Goal: Information Seeking & Learning: Learn about a topic

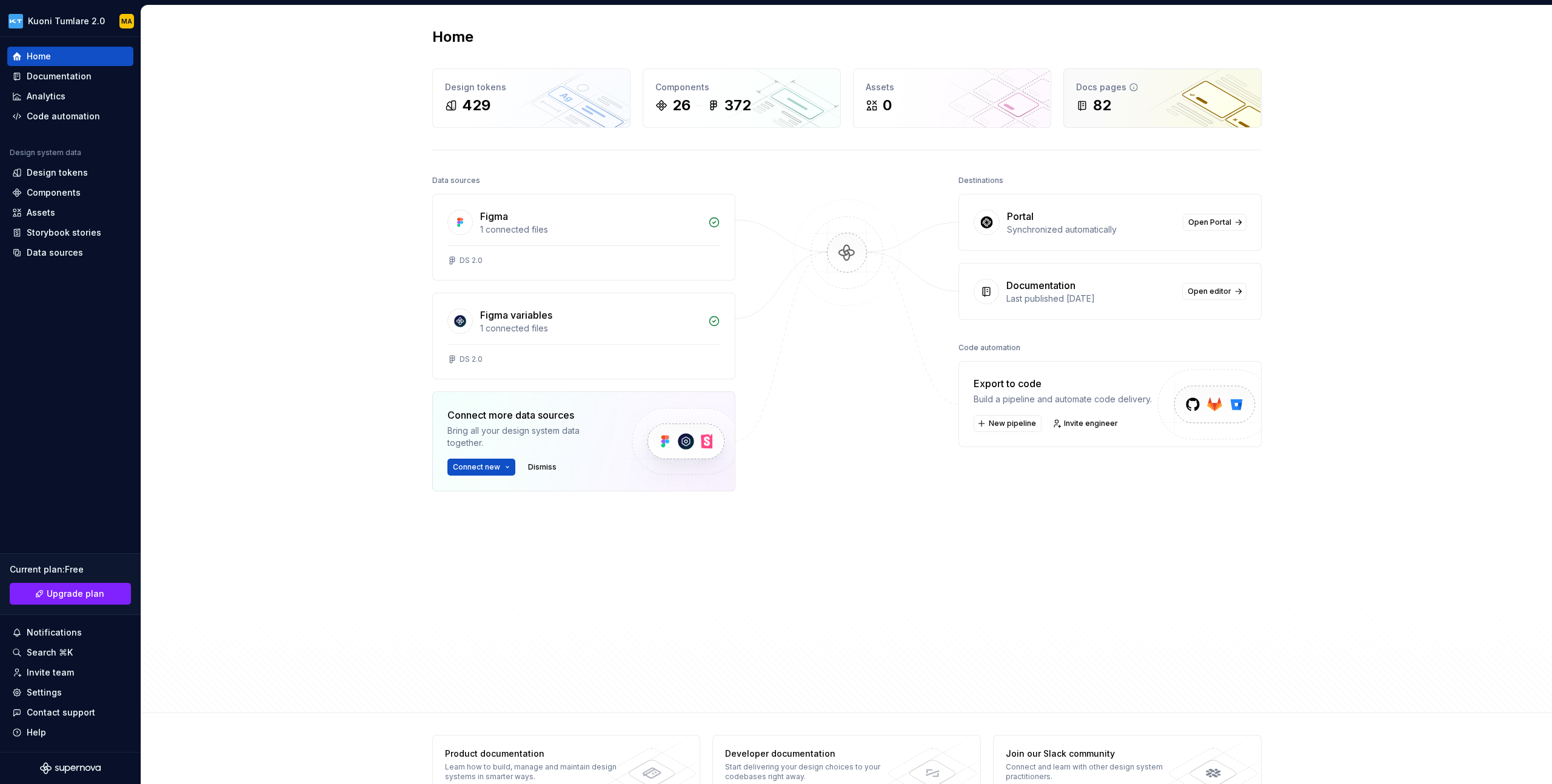
click at [1126, 116] on div "Docs pages 82" at bounding box center [1162, 98] width 197 height 58
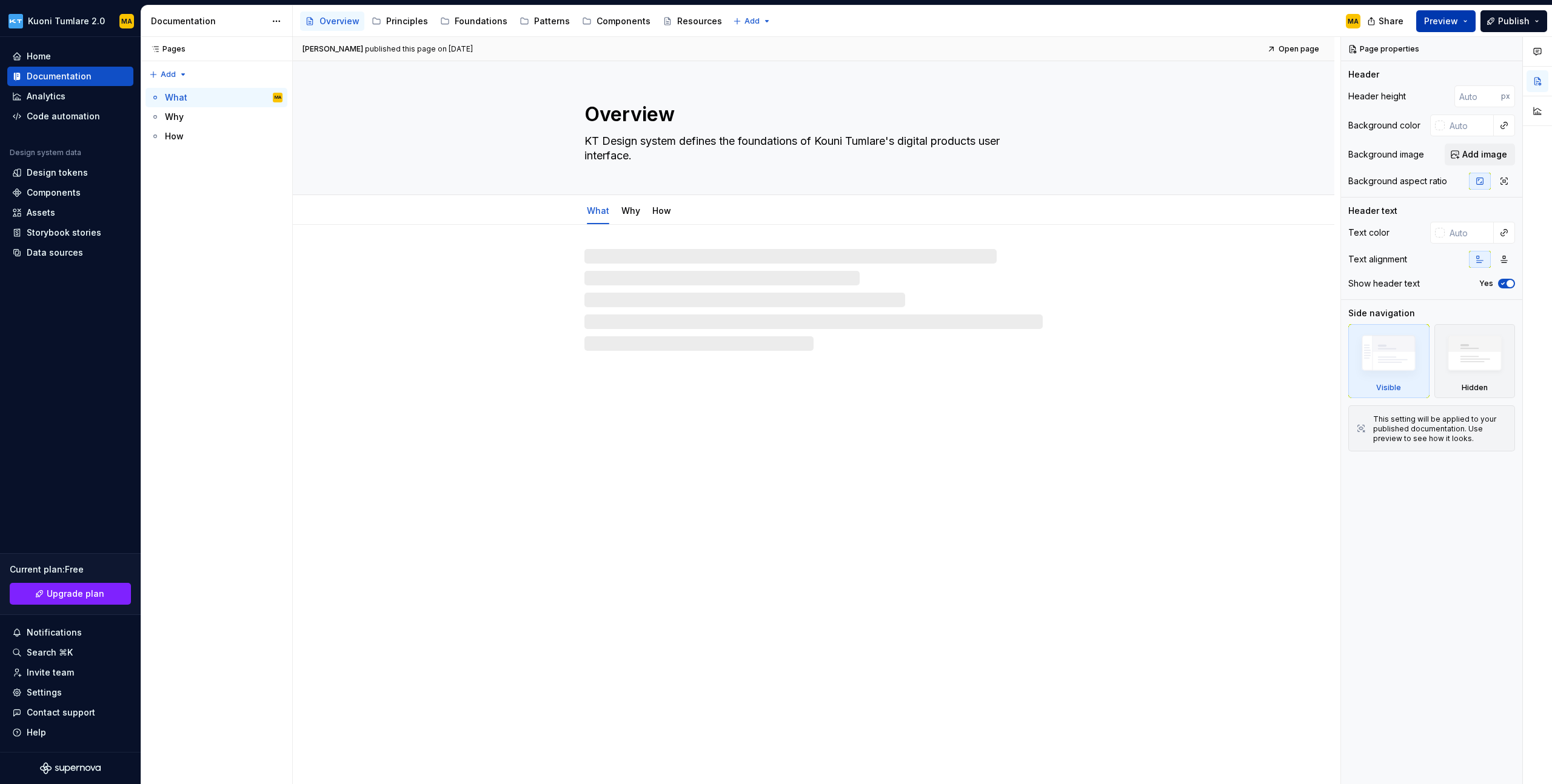
click at [1451, 23] on span "Preview" at bounding box center [1441, 21] width 34 height 12
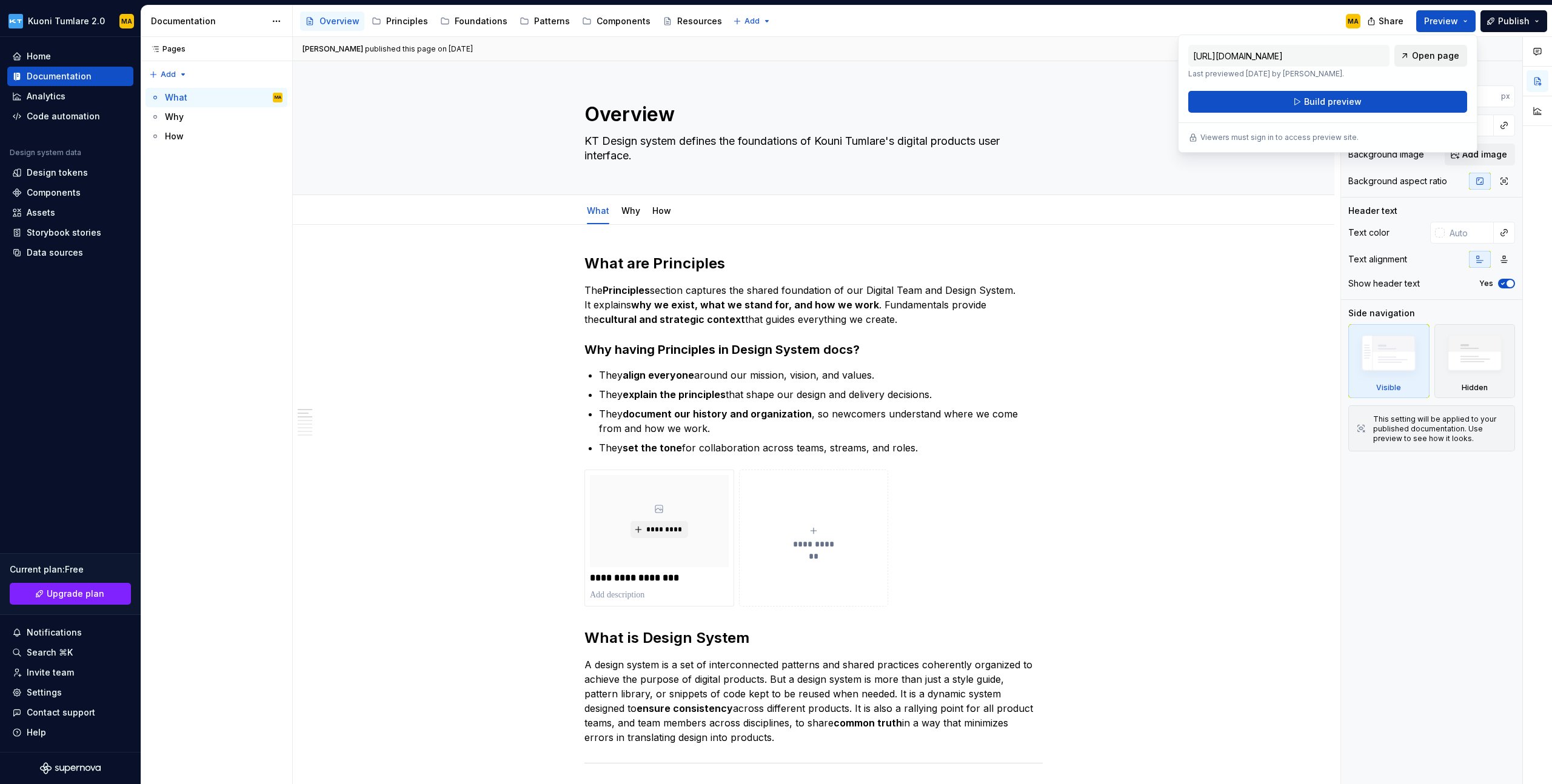
click at [1430, 56] on span "Open page" at bounding box center [1436, 55] width 47 height 12
click at [1395, 97] on button "Build preview" at bounding box center [1328, 102] width 279 height 22
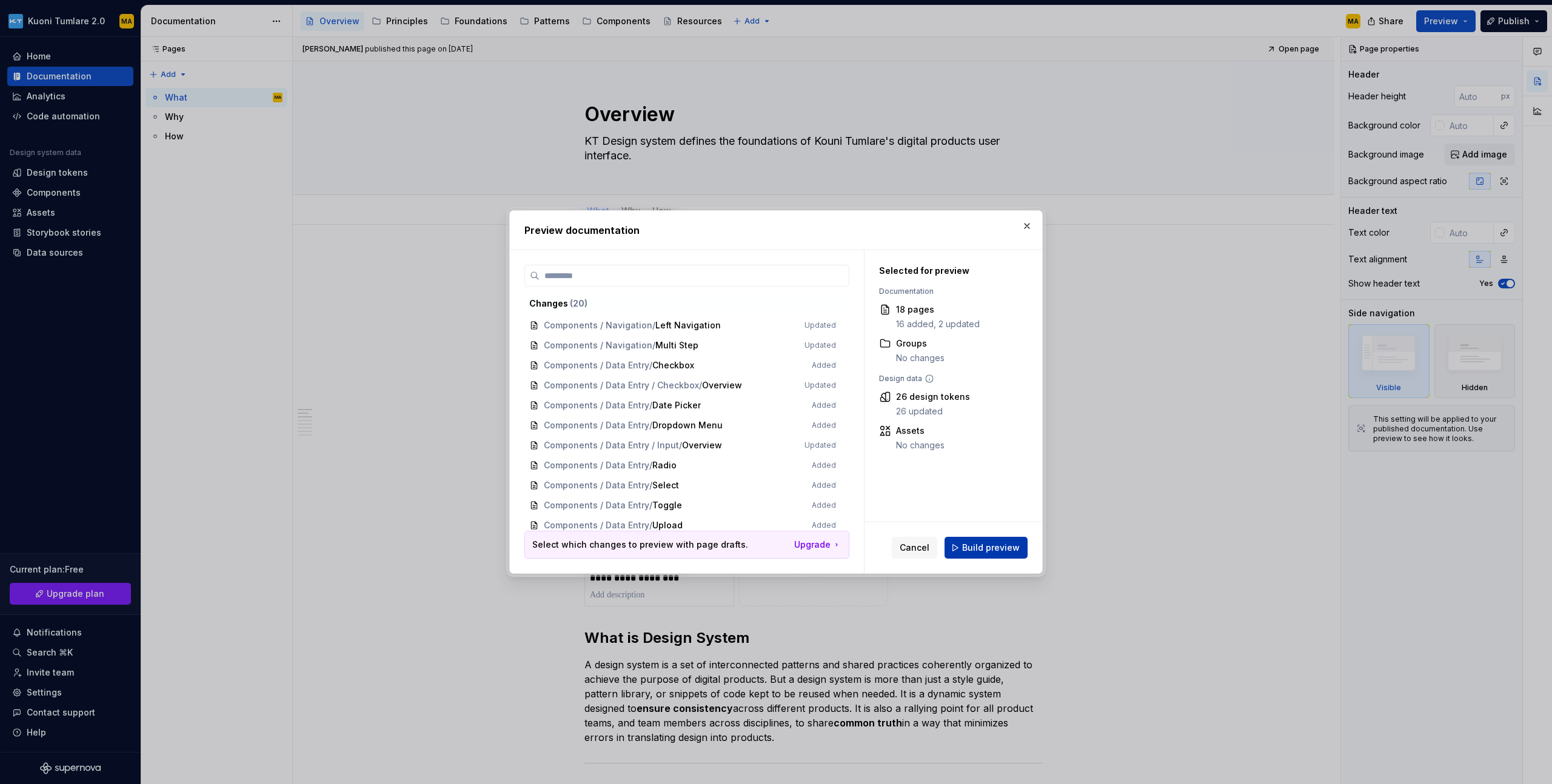
click at [983, 554] on button "Build preview" at bounding box center [986, 548] width 83 height 22
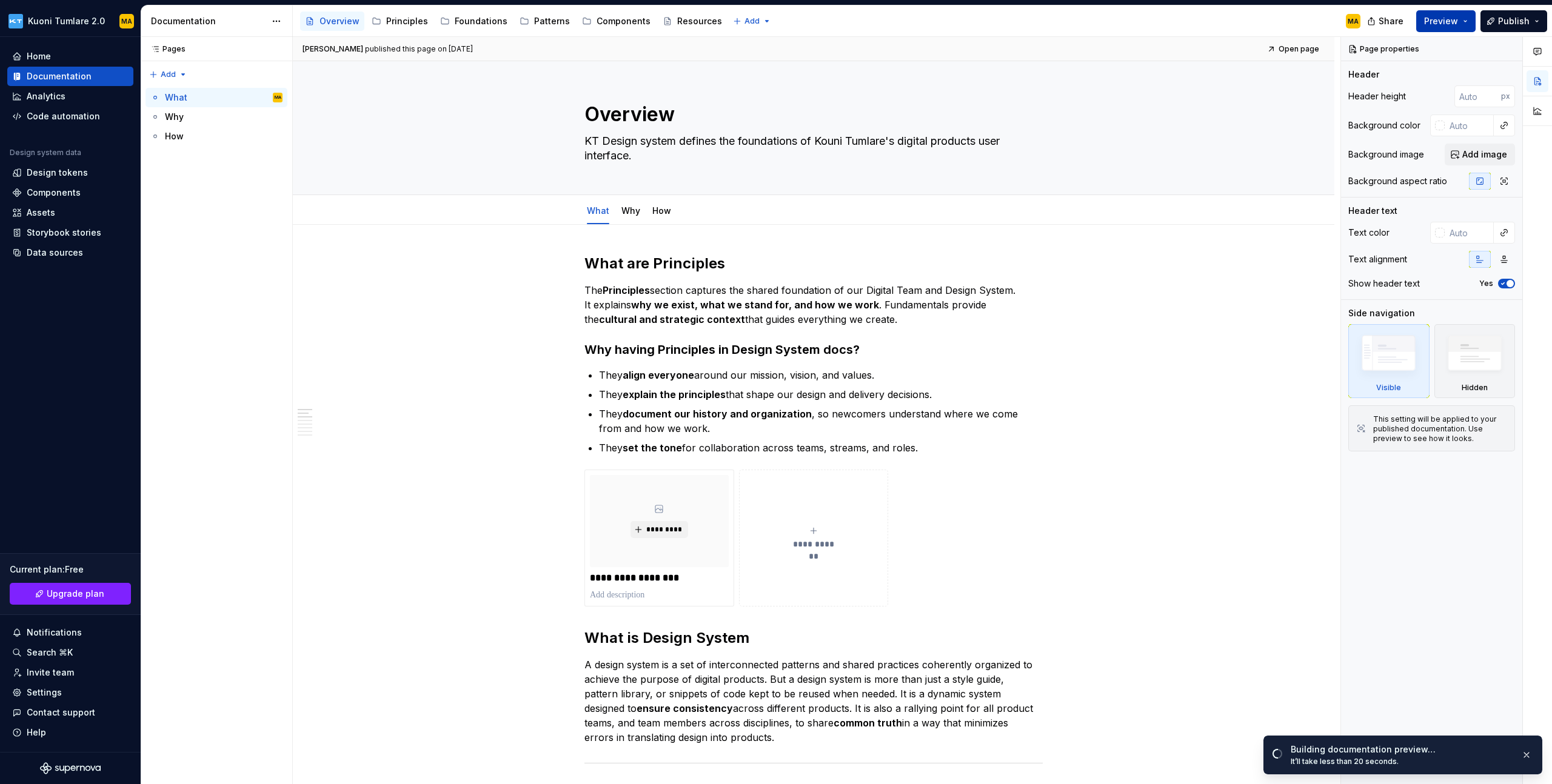
click at [1460, 20] on button "Preview" at bounding box center [1446, 21] width 60 height 22
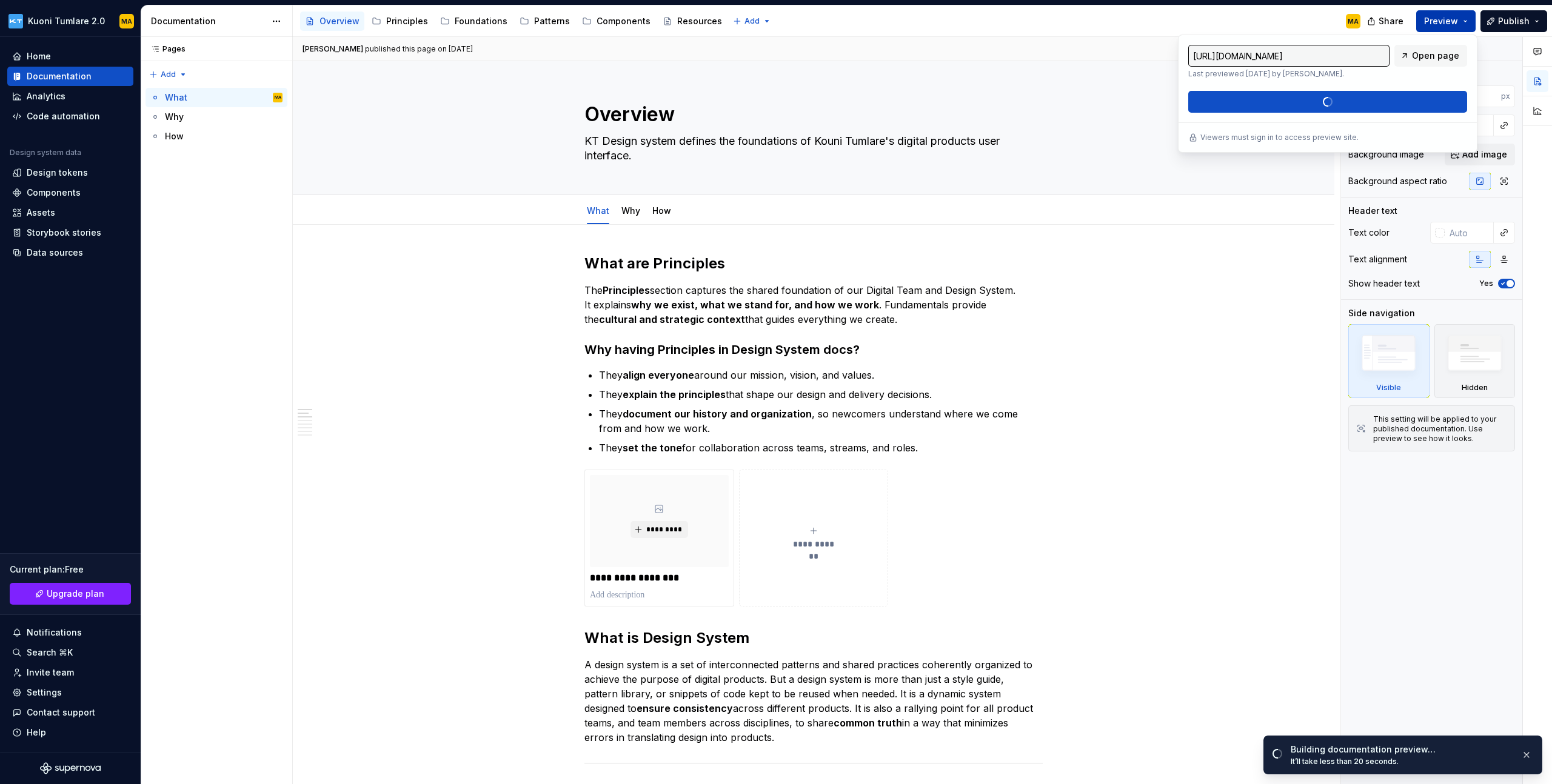
type textarea "*"
type input "[URL][DOMAIN_NAME]"
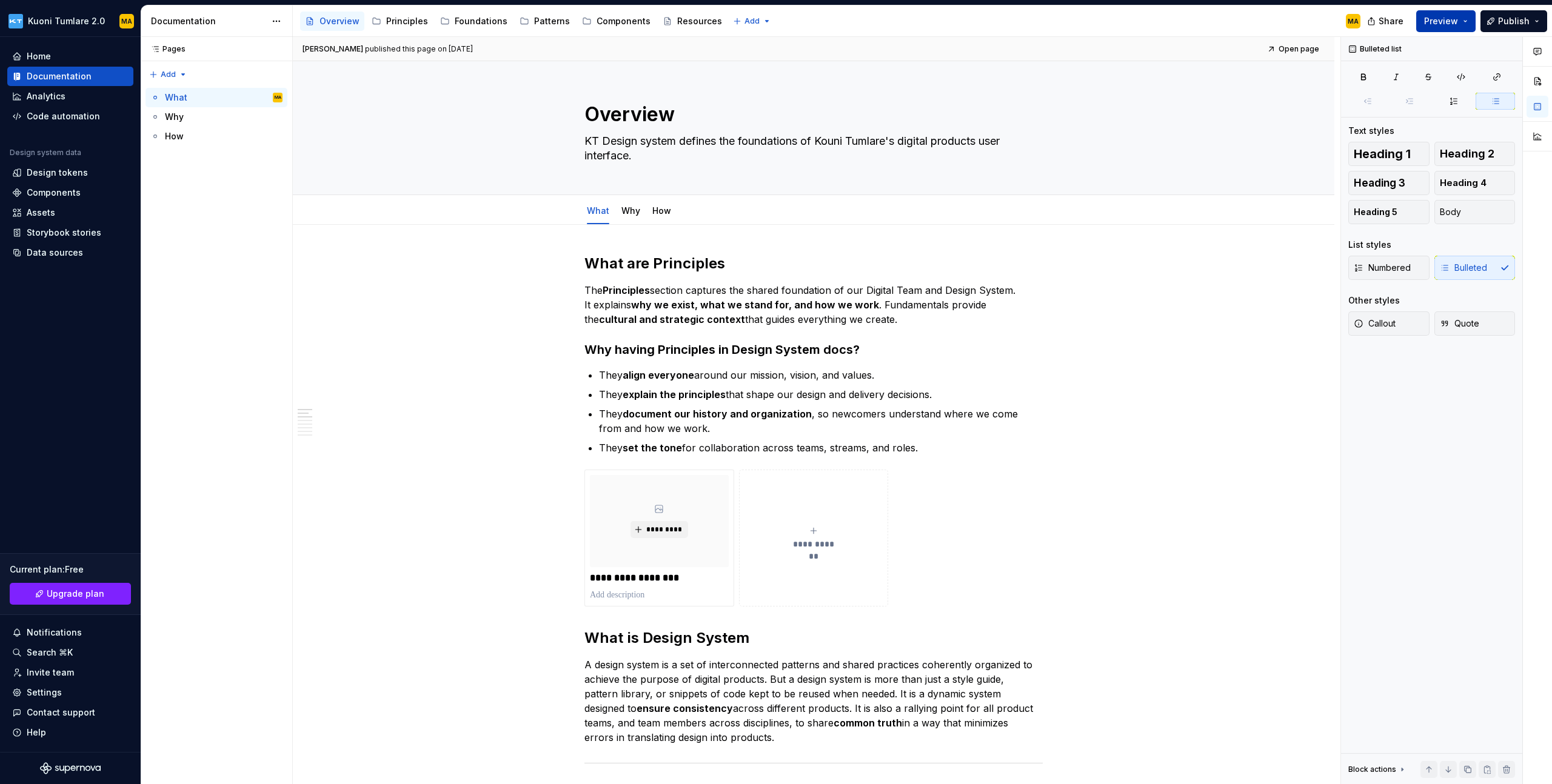
click at [1470, 23] on button "Preview" at bounding box center [1446, 21] width 60 height 22
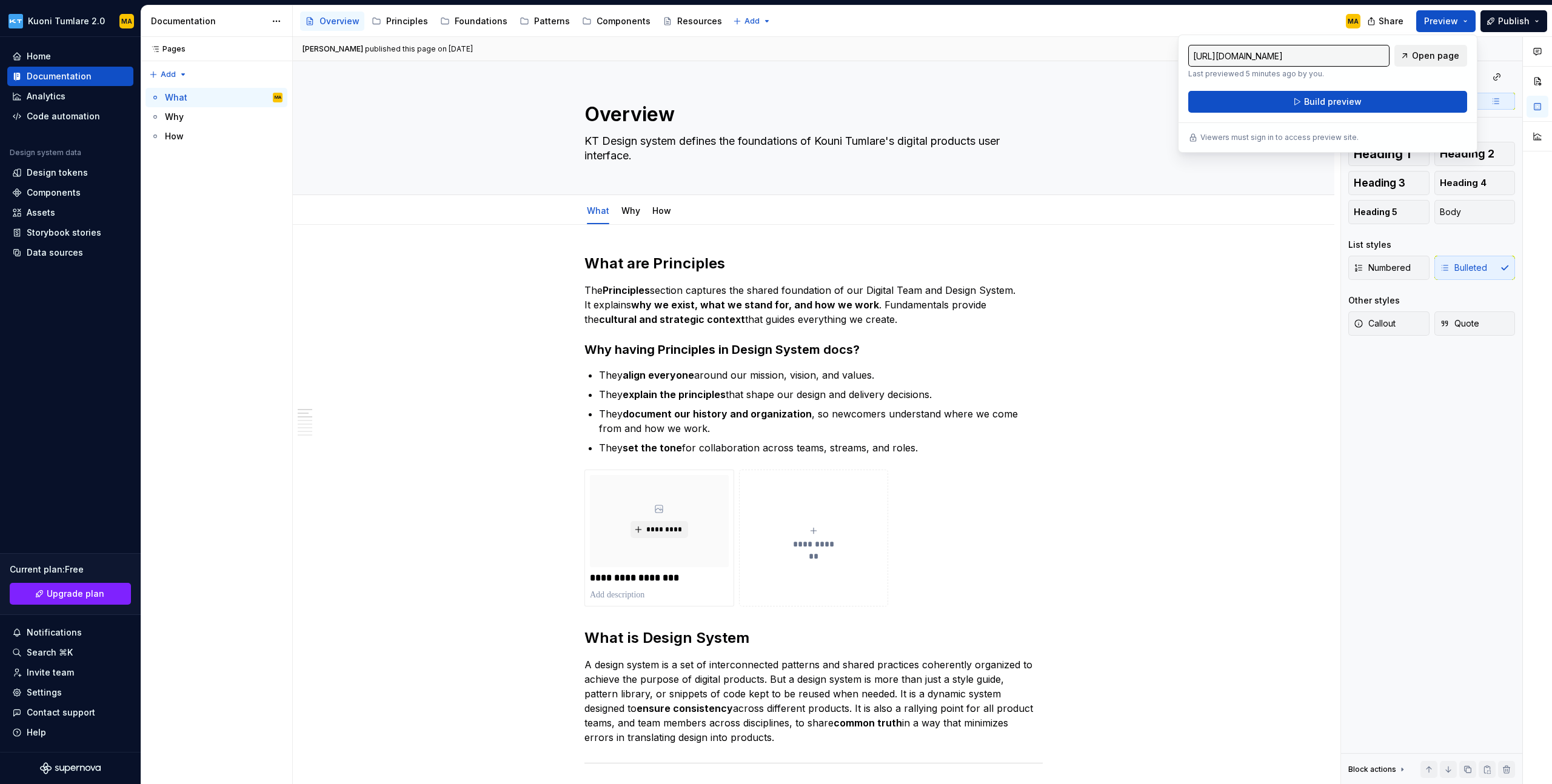
click at [1438, 57] on span "Open page" at bounding box center [1436, 55] width 47 height 12
type textarea "*"
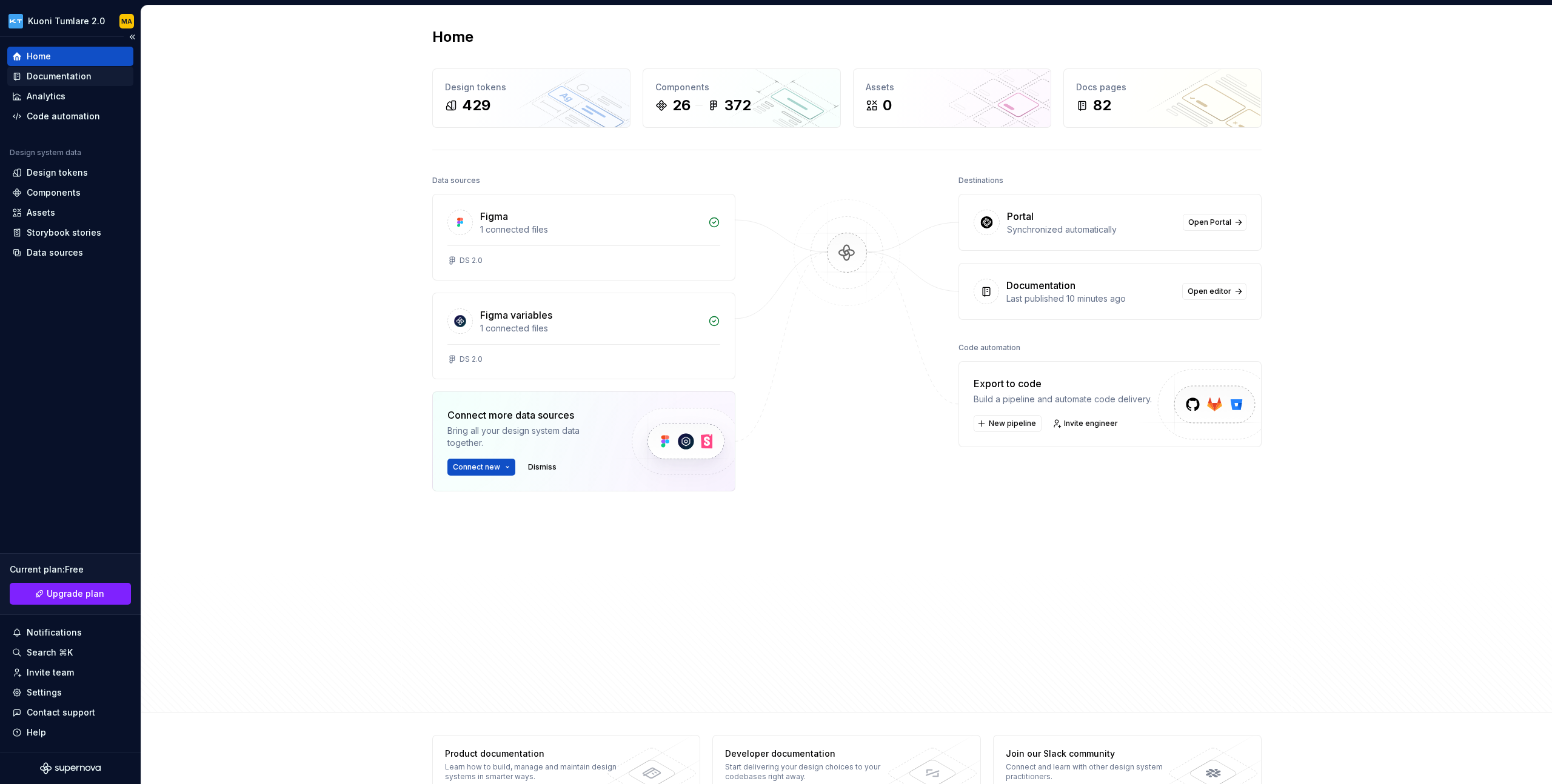
click at [79, 79] on div "Documentation" at bounding box center [59, 76] width 65 height 12
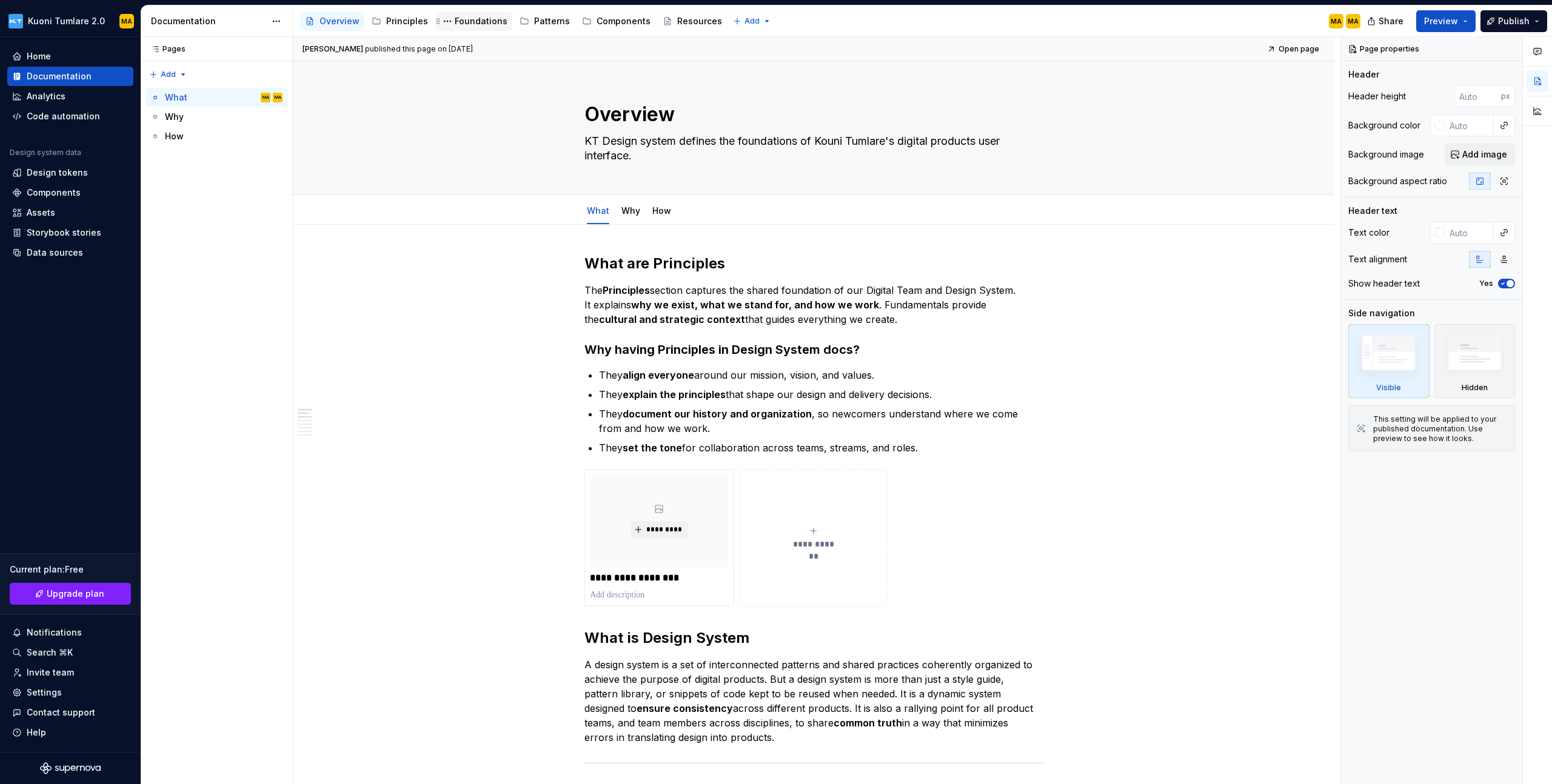
click at [462, 22] on div "Foundations" at bounding box center [481, 21] width 52 height 12
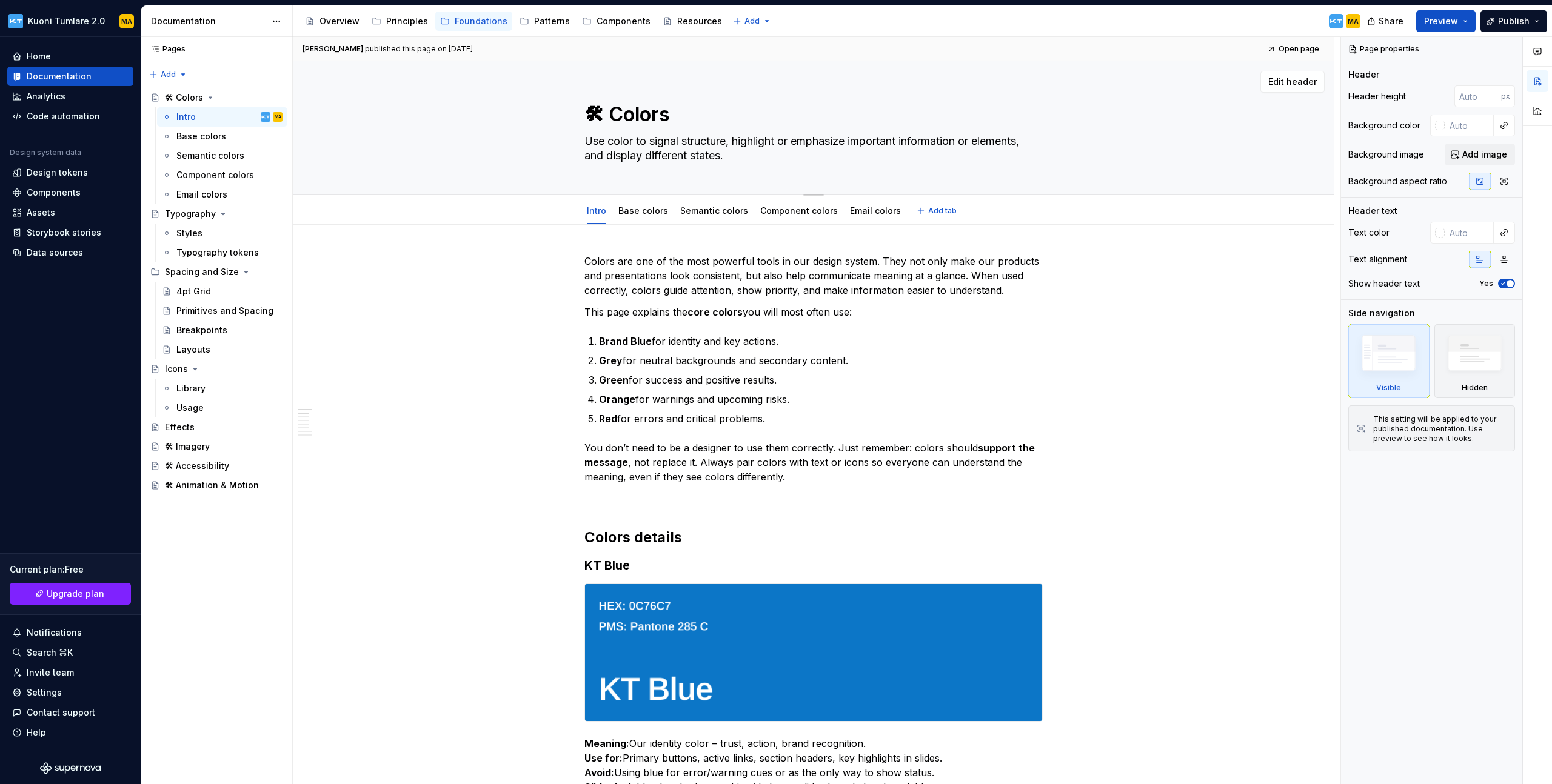
type textarea "*"
drag, startPoint x: 641, startPoint y: 123, endPoint x: 633, endPoint y: 122, distance: 8.1
click at [640, 123] on textarea "🛠 Colors" at bounding box center [812, 114] width 459 height 29
click at [606, 114] on textarea "🛠 Colors" at bounding box center [812, 114] width 459 height 29
click at [611, 114] on textarea "🛠 Colors" at bounding box center [812, 114] width 459 height 29
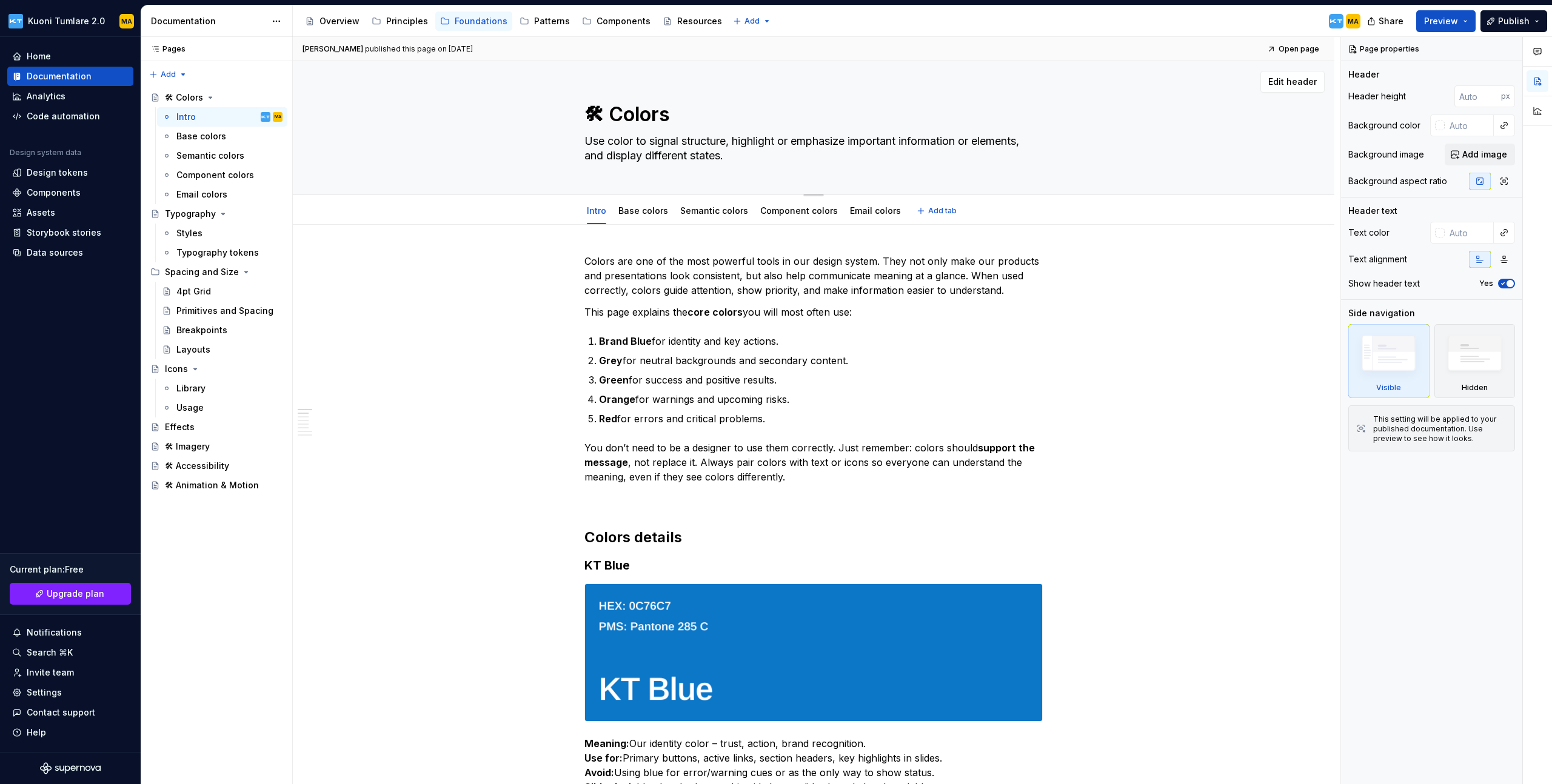
type textarea "🛠Colors"
type textarea "*"
type textarea "Colors"
type textarea "*"
type textarea "Colors"
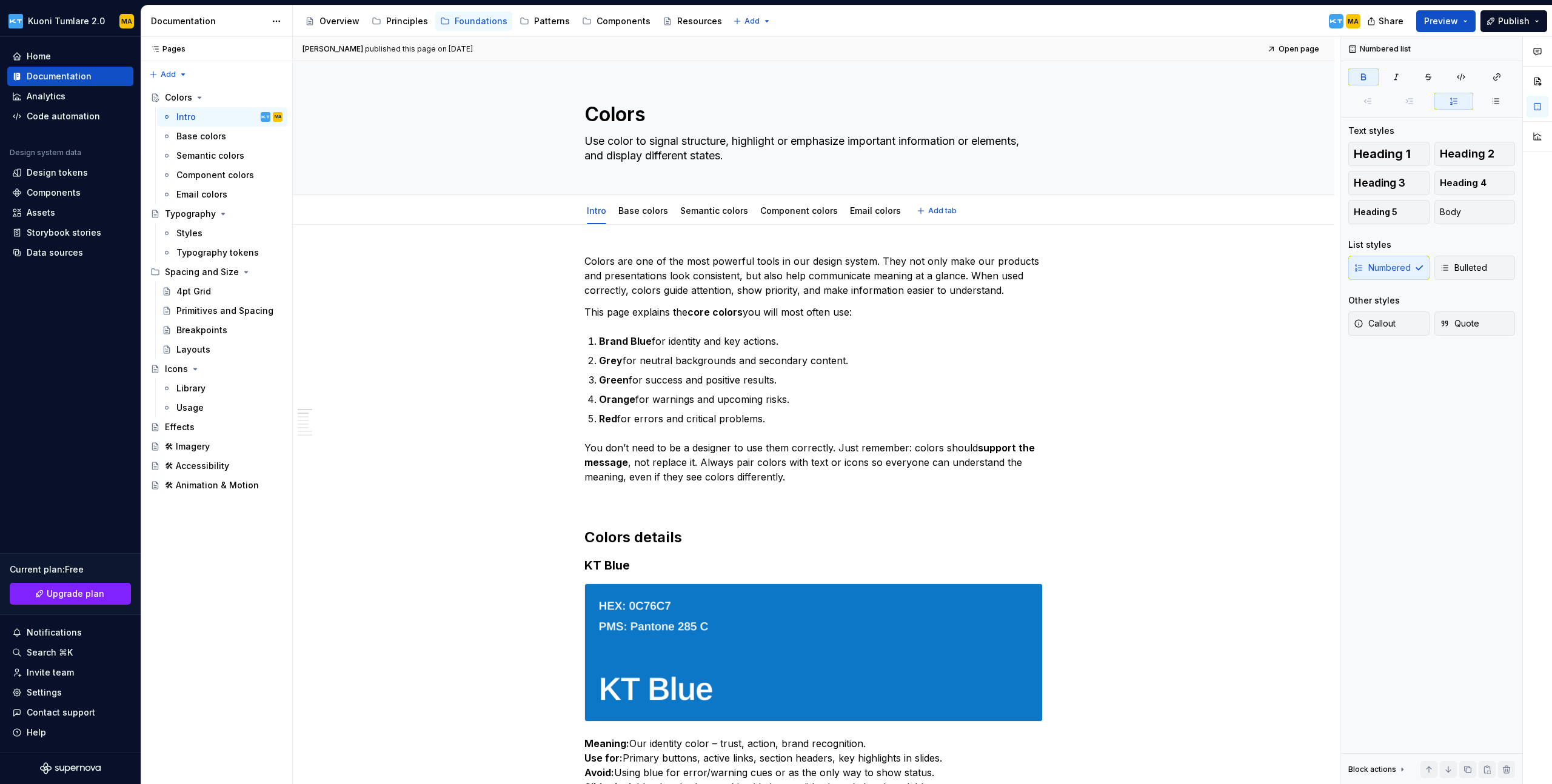
type textarea "*"
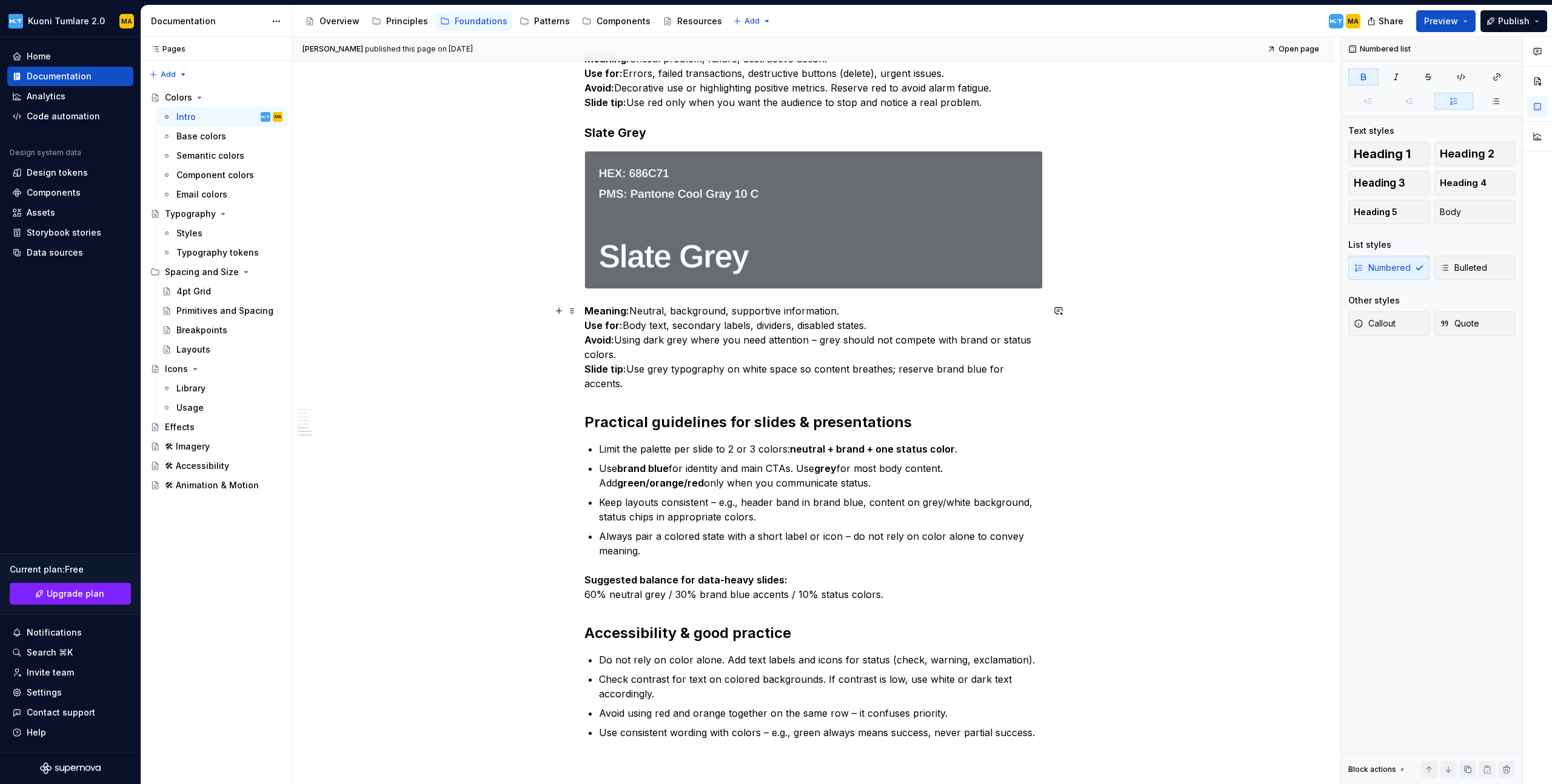
scroll to position [1498, 0]
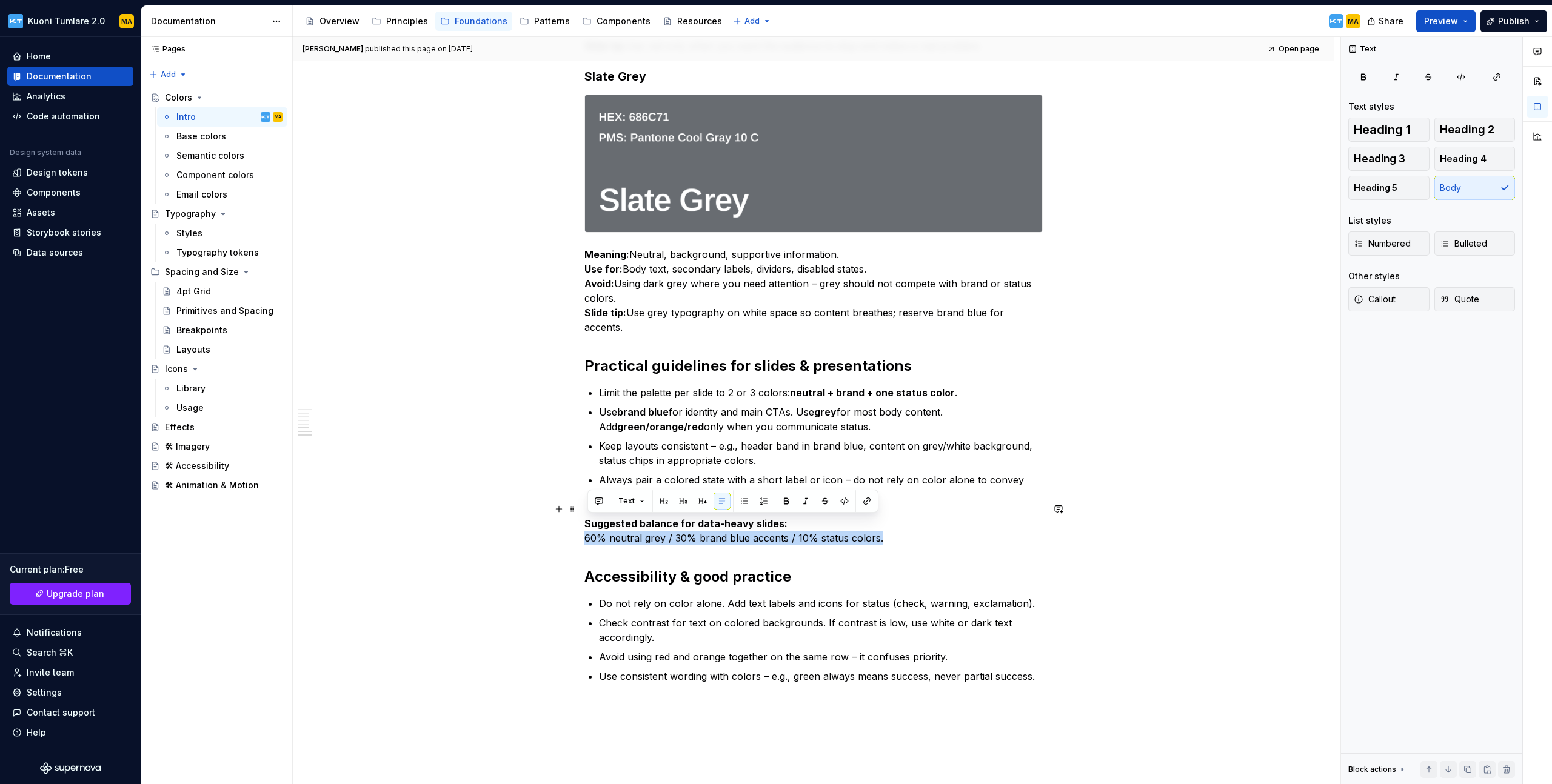
drag, startPoint x: 886, startPoint y: 522, endPoint x: 588, endPoint y: 521, distance: 298.0
click at [588, 521] on p "Suggested balance for data-heavy slides: 60% neutral grey / 30% brand blue acce…" at bounding box center [814, 531] width 459 height 29
click at [604, 503] on button "button" at bounding box center [599, 502] width 17 height 17
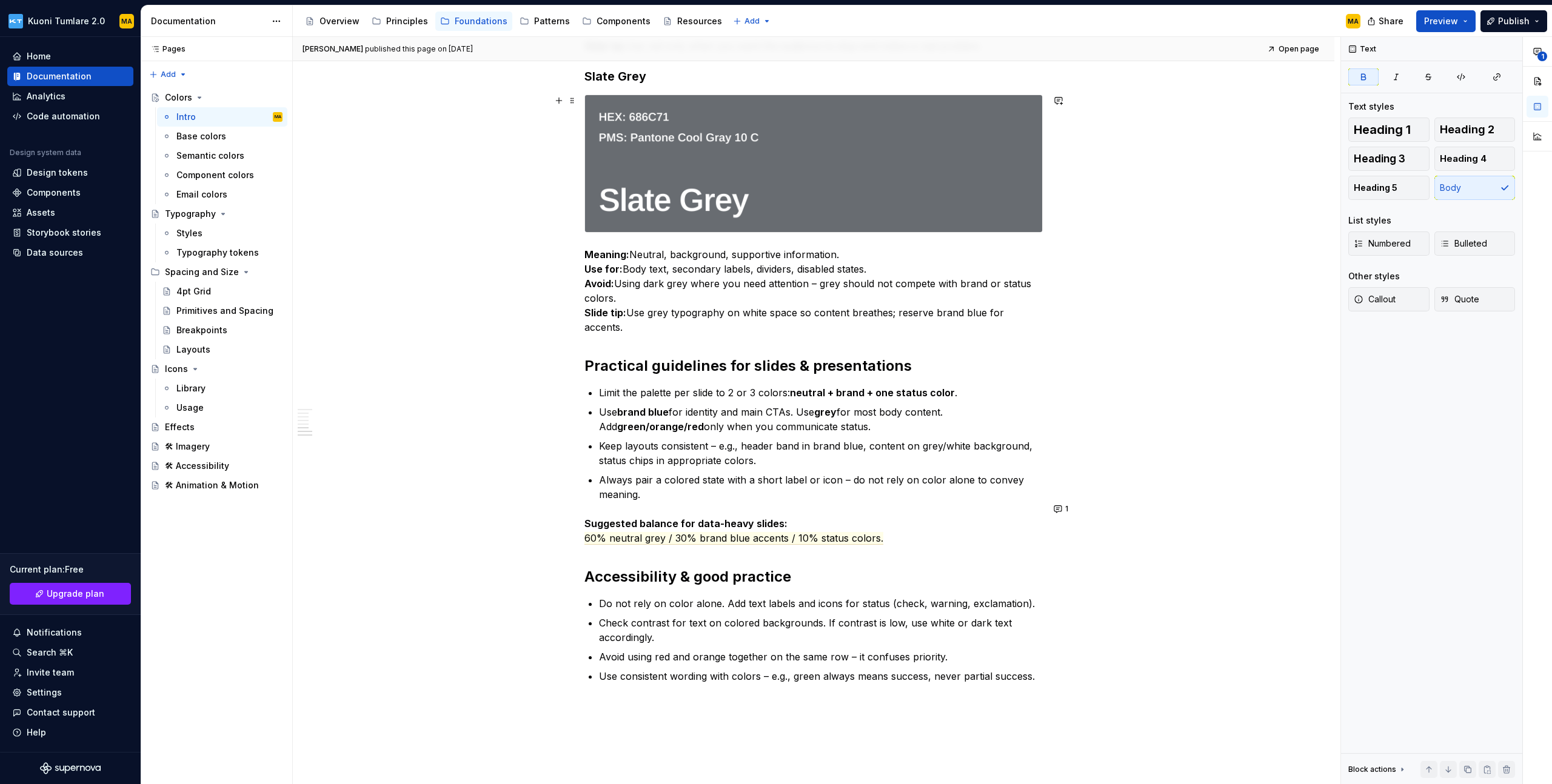
type textarea "*"
